Goal: Information Seeking & Learning: Find specific fact

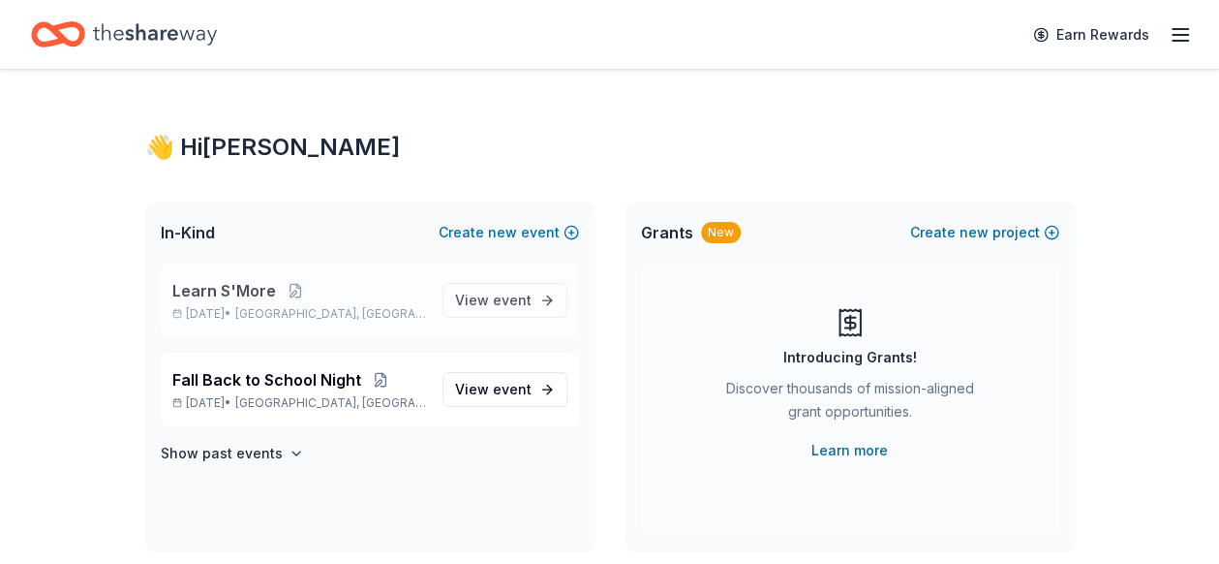
click at [267, 292] on span "Learn S'More" at bounding box center [224, 290] width 104 height 23
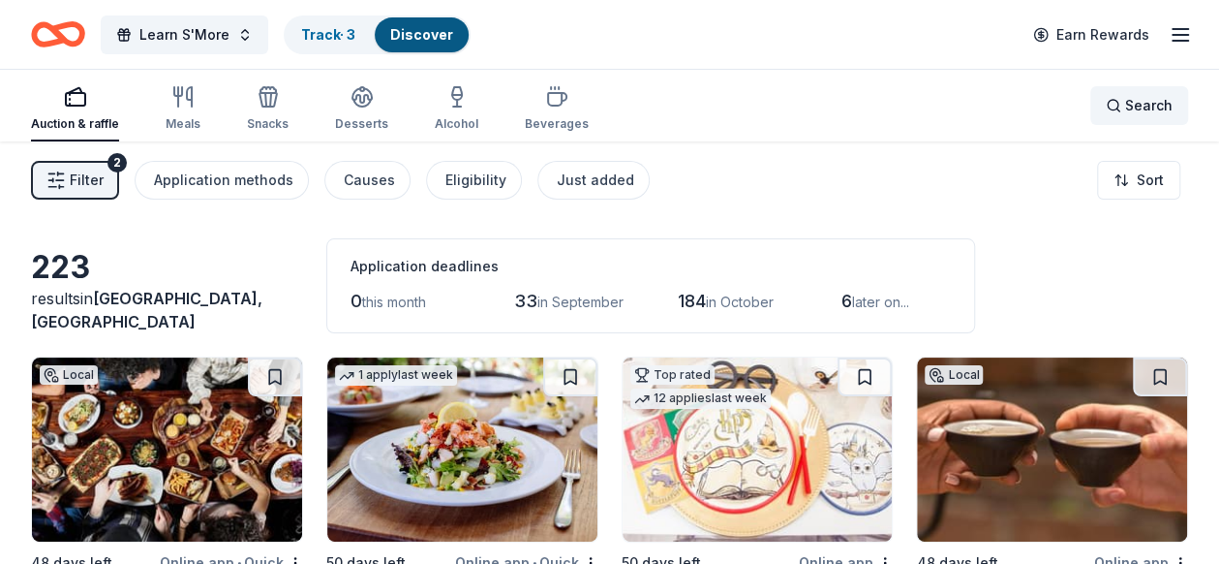
click at [1132, 113] on span "Search" at bounding box center [1148, 105] width 47 height 23
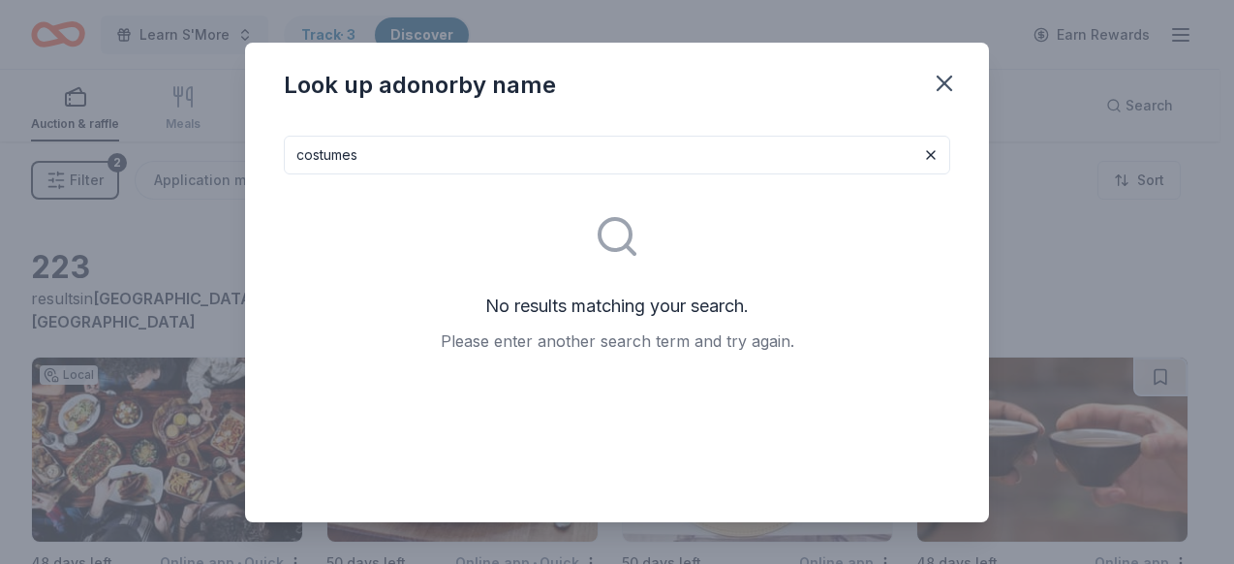
drag, startPoint x: 387, startPoint y: 156, endPoint x: 219, endPoint y: 152, distance: 168.6
click at [219, 152] on div "Look up a donor by name costumes No results matching your search. Please enter …" at bounding box center [617, 282] width 1234 height 564
type input "[DATE]"
click at [939, 86] on icon "button" at bounding box center [944, 84] width 14 height 14
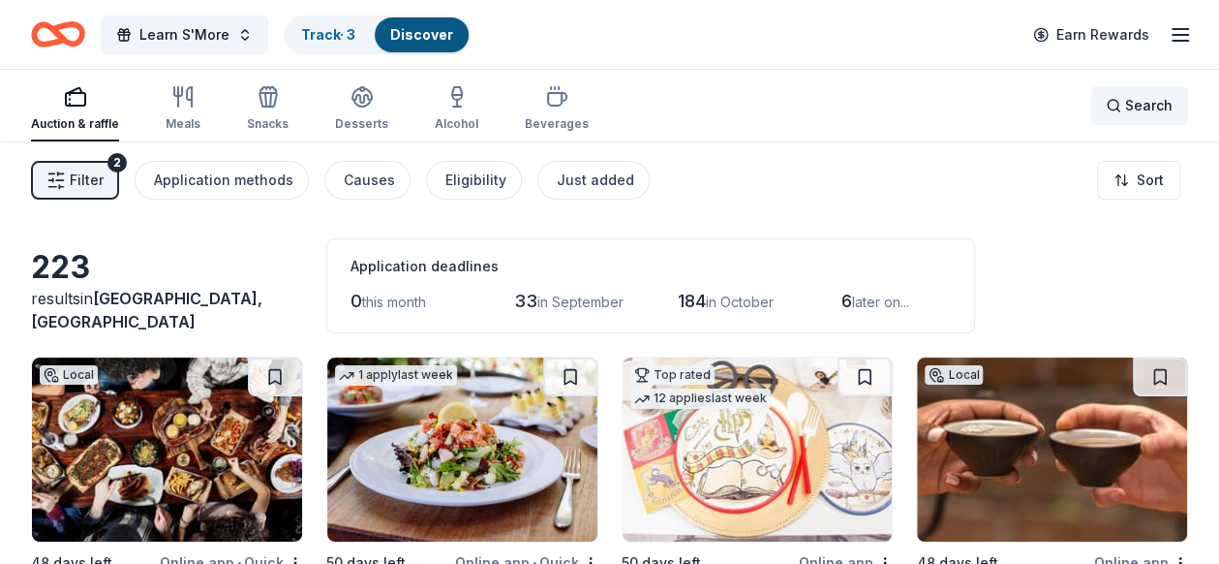
click at [1138, 111] on span "Search" at bounding box center [1148, 105] width 47 height 23
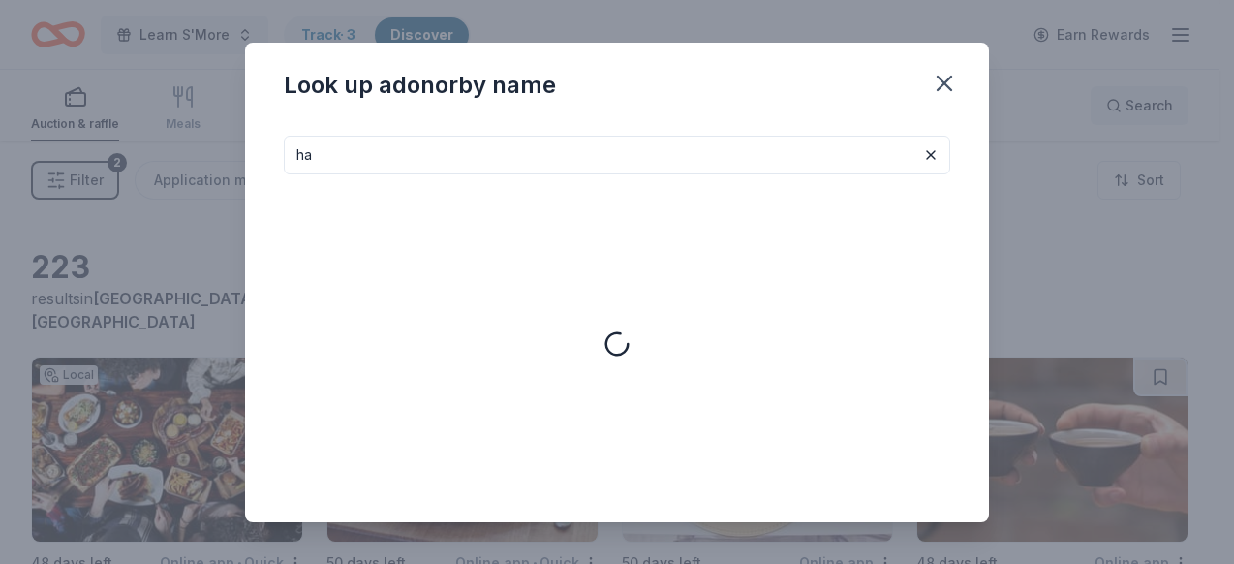
type input "h"
click at [945, 71] on icon "button" at bounding box center [944, 83] width 27 height 27
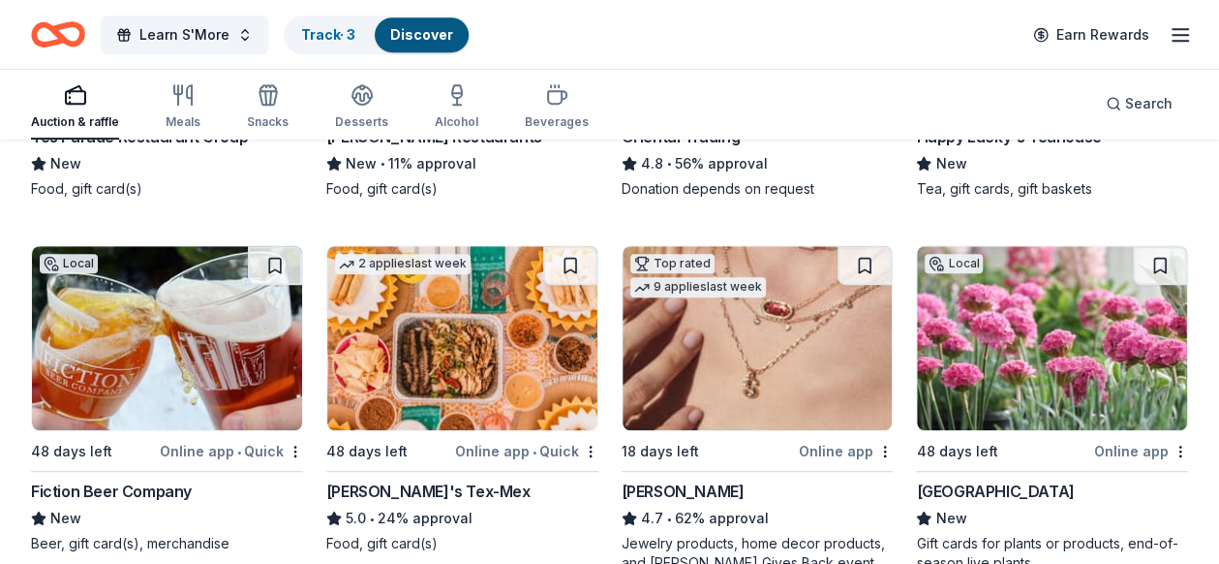
scroll to position [469, 0]
